Goal: Information Seeking & Learning: Check status

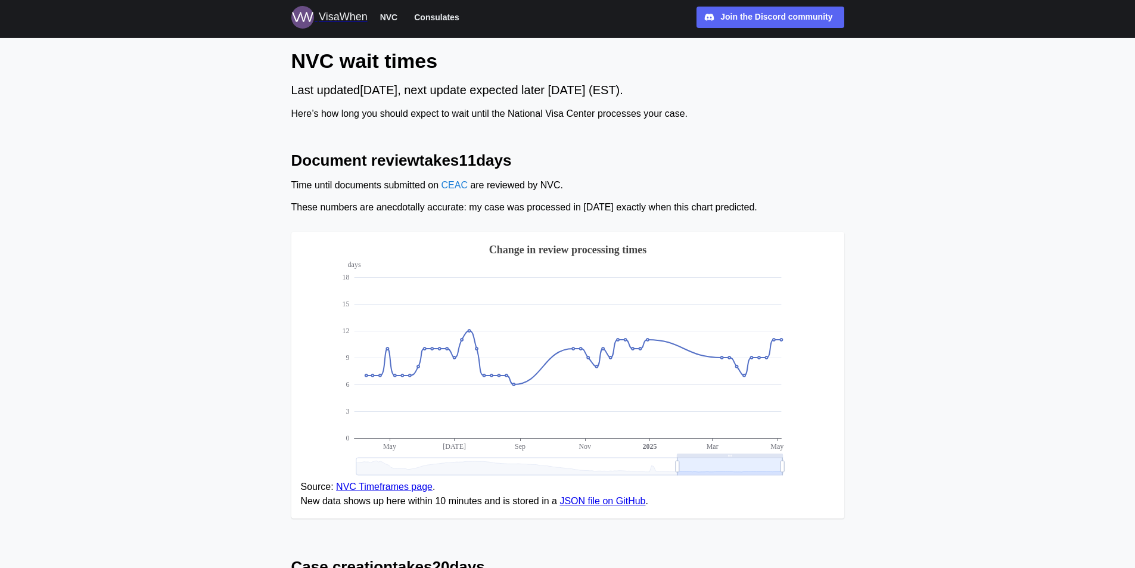
drag, startPoint x: 313, startPoint y: 160, endPoint x: 526, endPoint y: 167, distance: 213.5
click at [526, 167] on h2 "Document review takes 11 days" at bounding box center [567, 160] width 553 height 21
click at [313, 95] on div "Last updated [DATE] , next update expected later [DATE] (EST)." at bounding box center [567, 90] width 553 height 18
drag, startPoint x: 284, startPoint y: 89, endPoint x: 530, endPoint y: 99, distance: 246.3
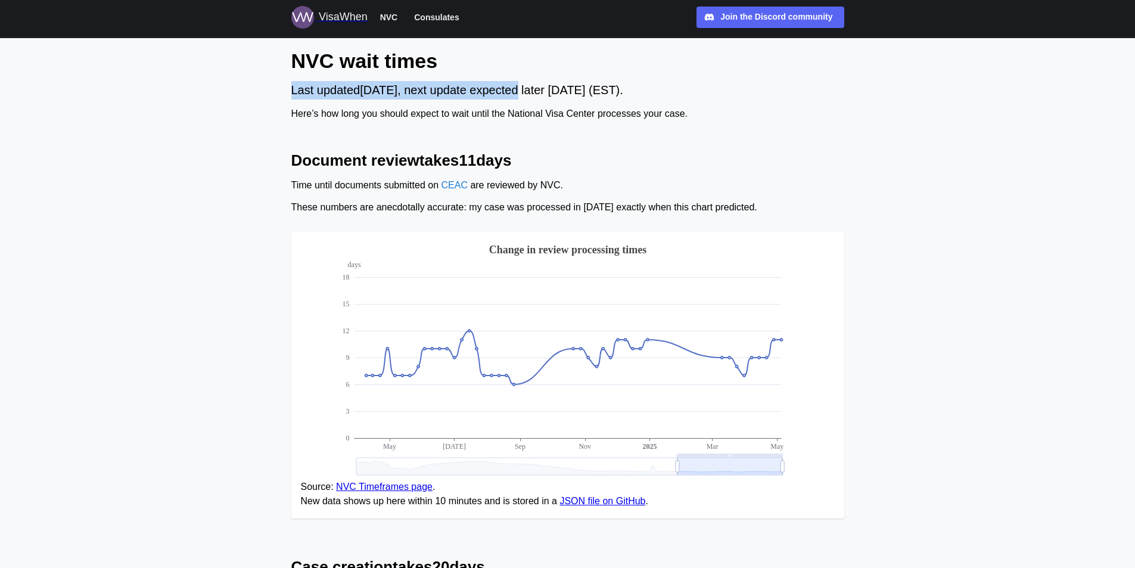
click at [528, 100] on div "Last updated [DATE] , next update expected later [DATE] (EST)." at bounding box center [567, 90] width 553 height 18
drag, startPoint x: 296, startPoint y: 91, endPoint x: 634, endPoint y: 97, distance: 337.4
click at [634, 97] on div "Last updated [DATE] , next update expected later [DATE] (EST)." at bounding box center [567, 90] width 553 height 18
click at [295, 111] on div "Here’s how long you should expect to wait until the National Visa Center proces…" at bounding box center [567, 114] width 553 height 15
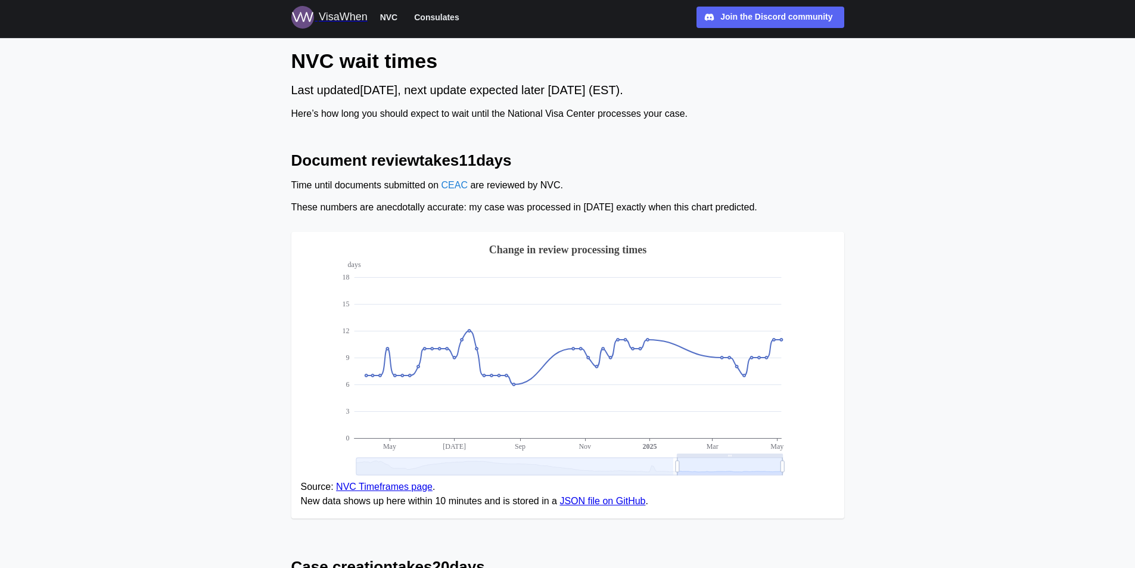
drag, startPoint x: 673, startPoint y: 465, endPoint x: 343, endPoint y: 454, distance: 330.4
click at [312, 448] on icon "days 0 3 6 9 12 15 [DATE] [DATE] Sep Nov Mar [DATE] Change in review processing…" at bounding box center [568, 360] width 534 height 238
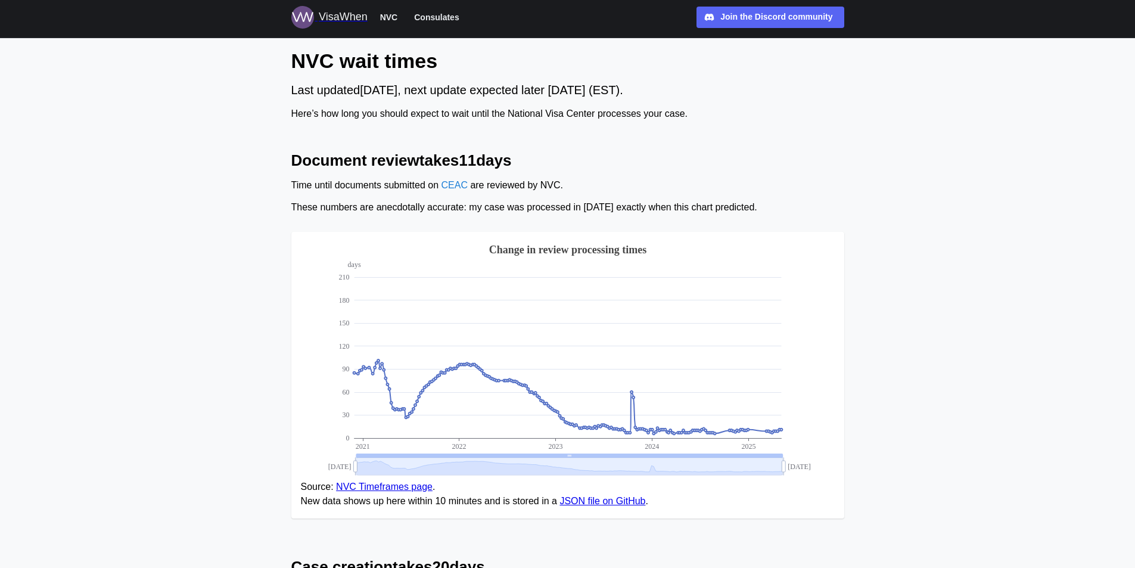
drag, startPoint x: 673, startPoint y: 467, endPoint x: 591, endPoint y: 424, distance: 92.8
click at [391, 17] on span "NVC" at bounding box center [389, 17] width 18 height 14
